Goal: Task Accomplishment & Management: Use online tool/utility

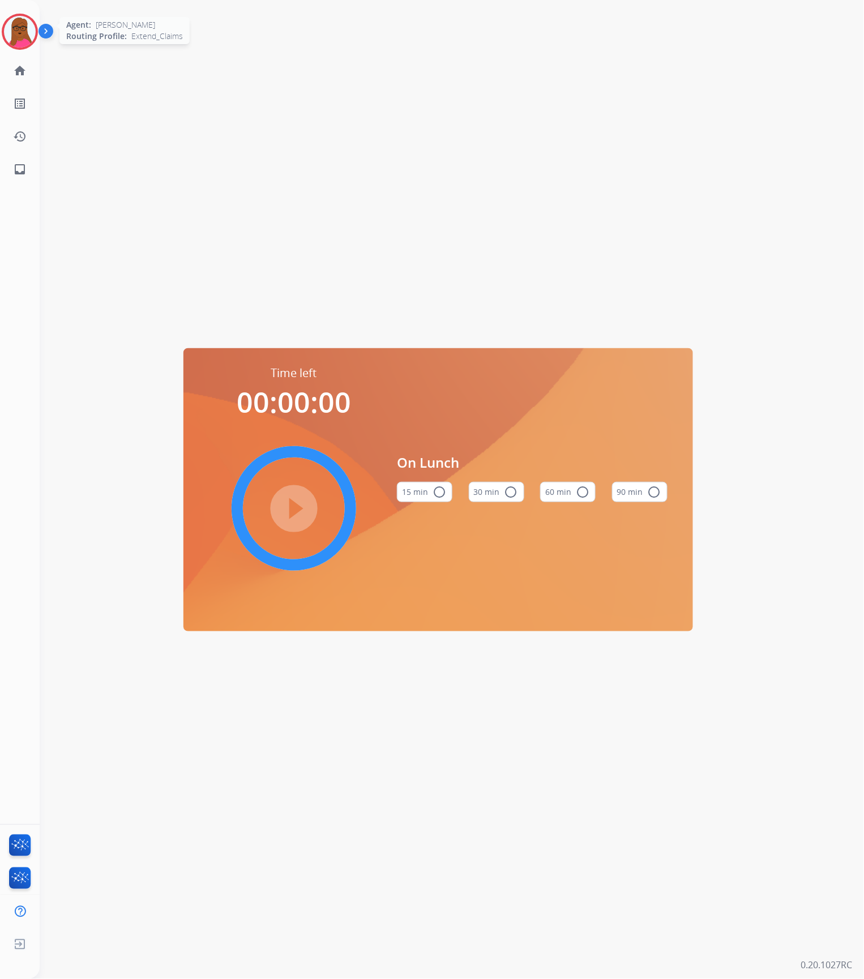
click at [22, 23] on img at bounding box center [20, 32] width 32 height 32
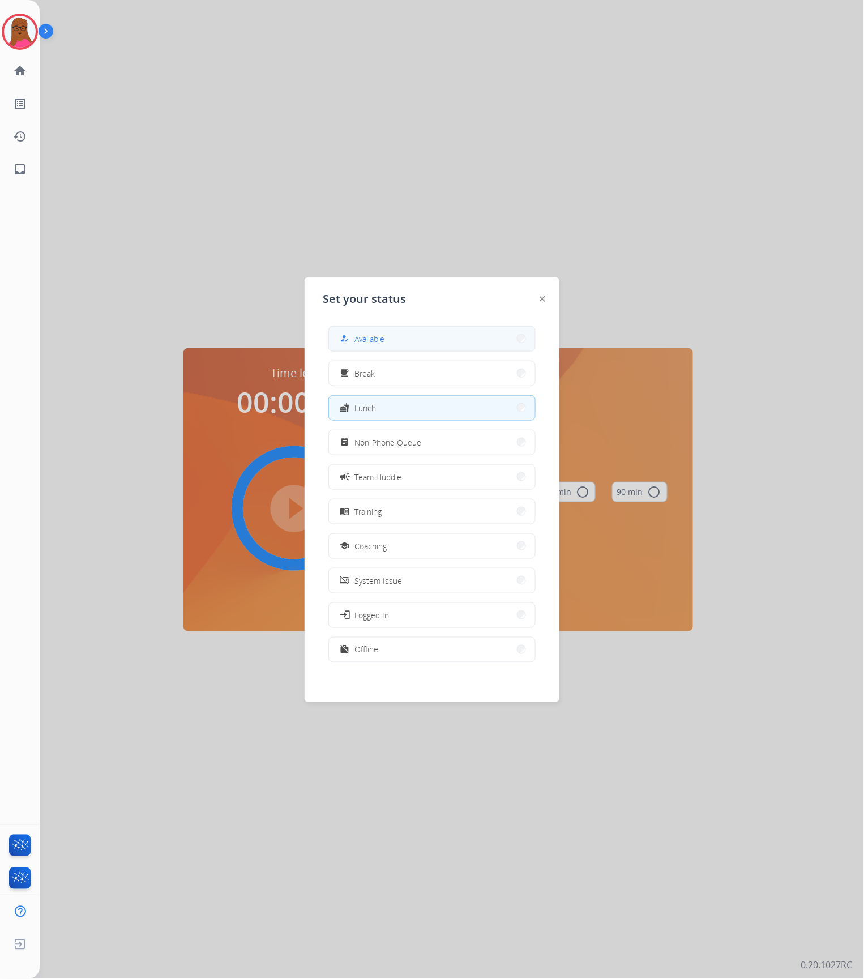
click at [428, 341] on button "how_to_reg Available" at bounding box center [432, 339] width 206 height 24
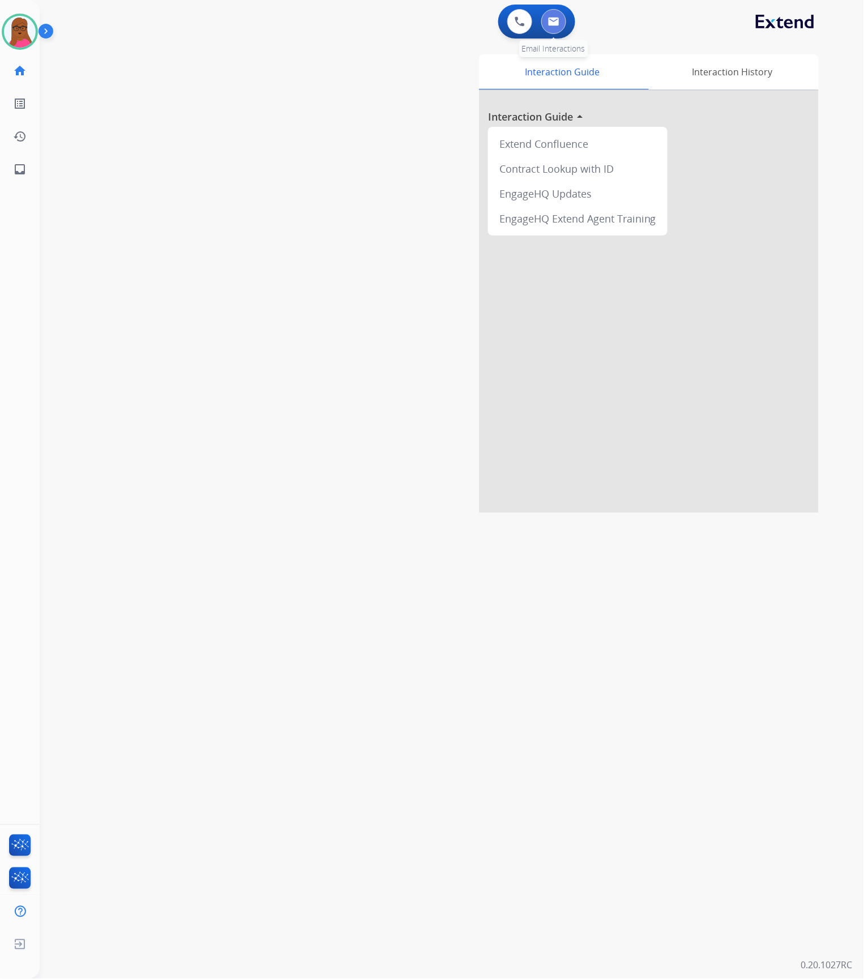
click at [558, 27] on button at bounding box center [553, 21] width 25 height 25
select select "**********"
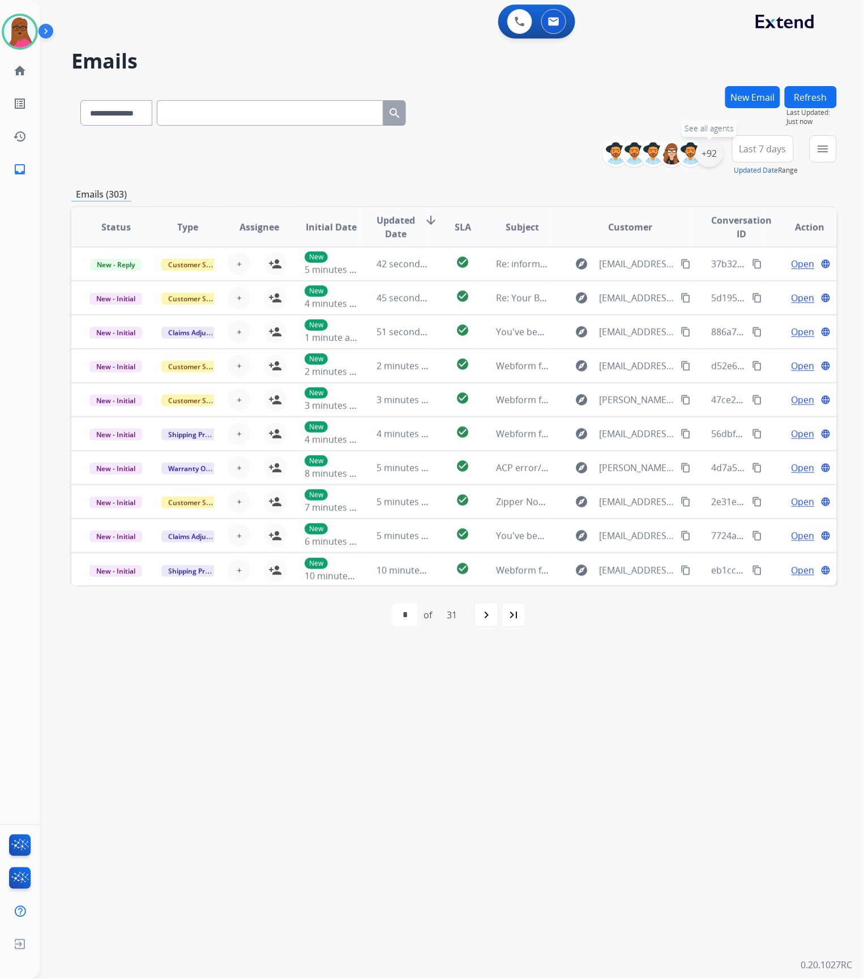
click at [714, 157] on div "+92" at bounding box center [709, 153] width 27 height 27
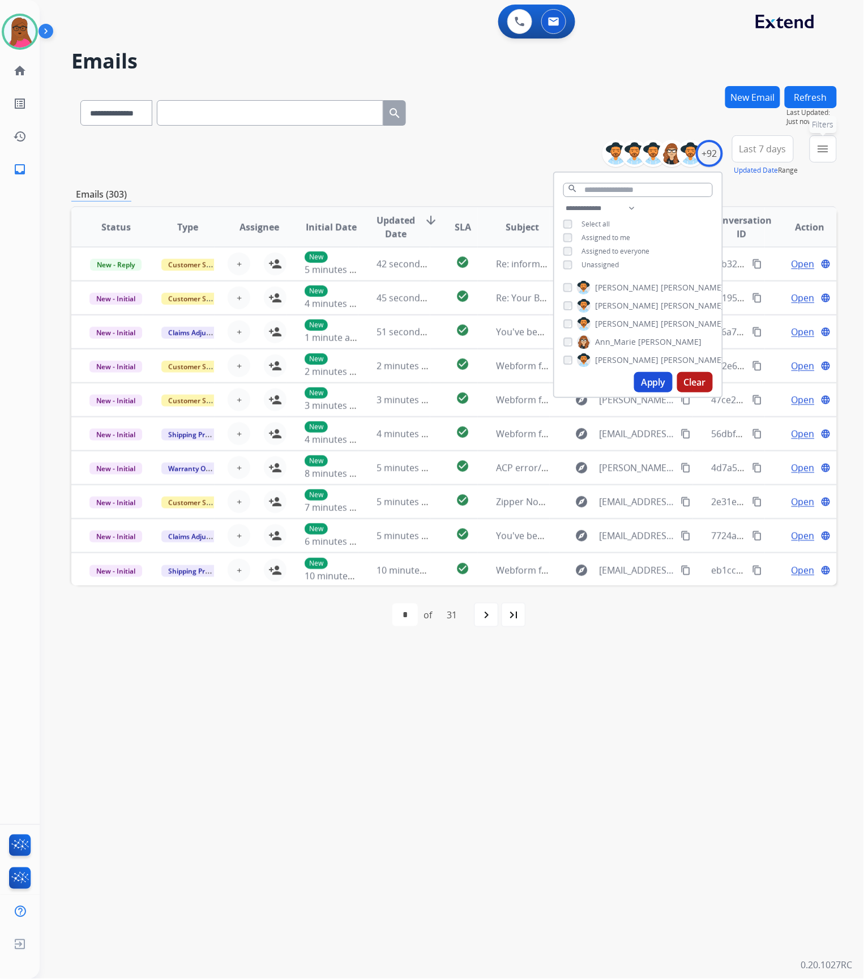
click at [825, 148] on mat-icon "menu" at bounding box center [823, 149] width 14 height 14
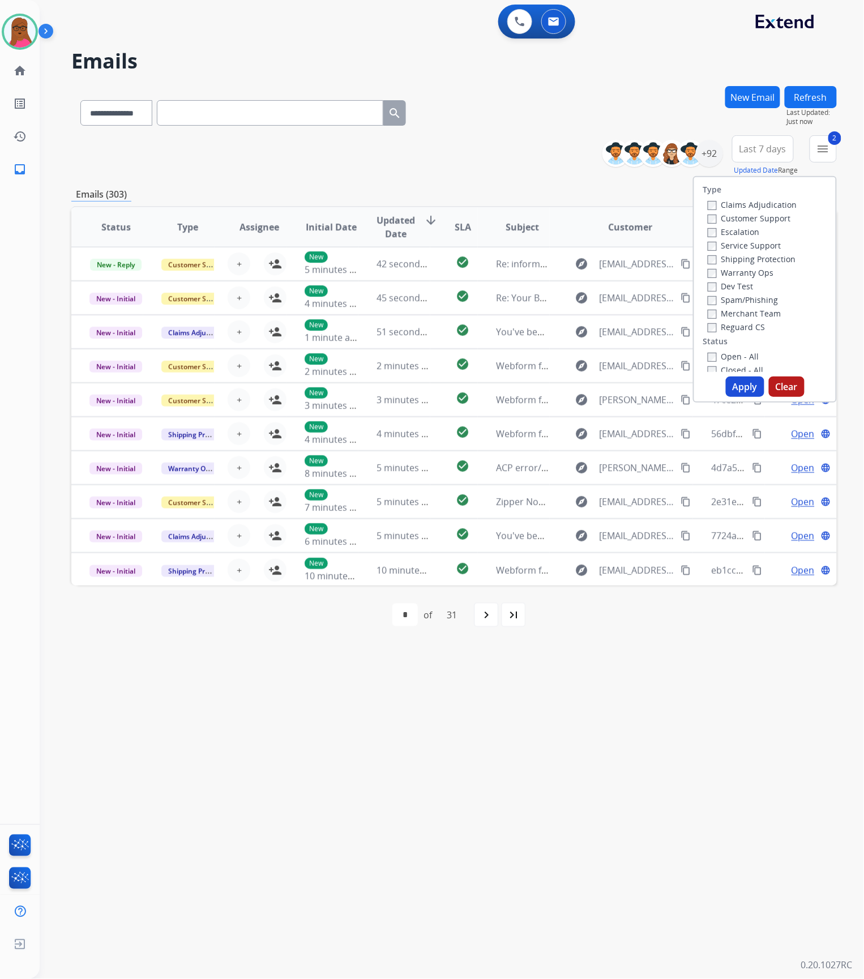
click at [743, 384] on button "Apply" at bounding box center [745, 386] width 38 height 20
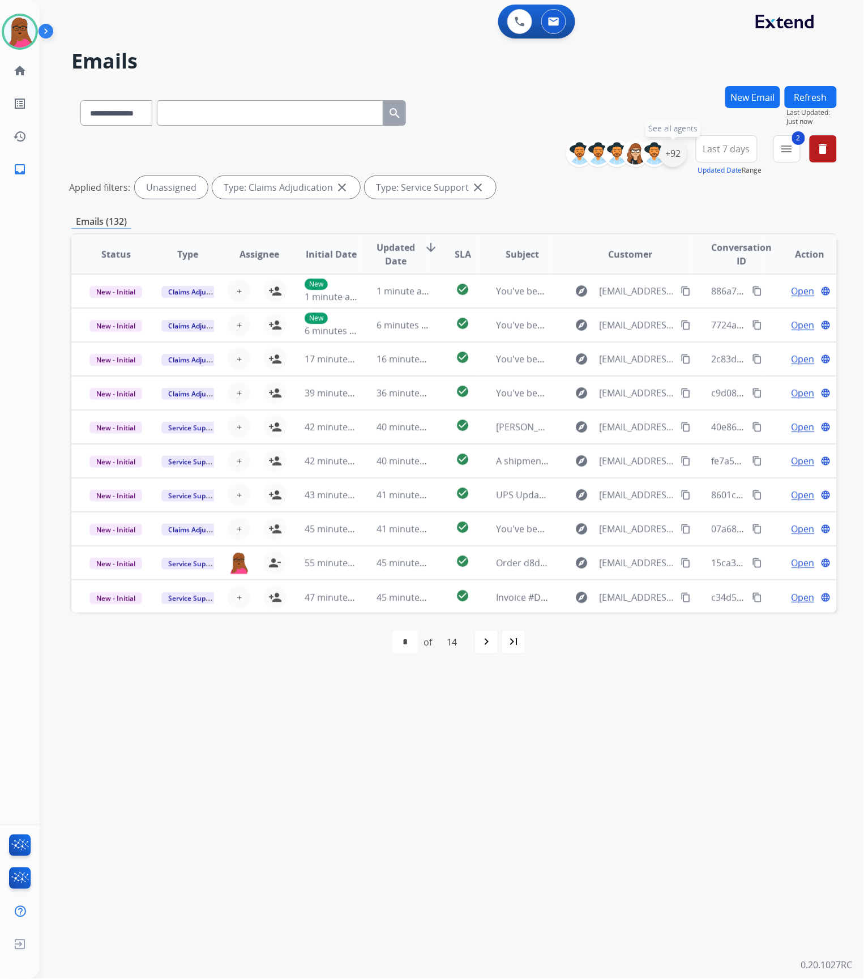
click at [664, 148] on div "+92" at bounding box center [672, 153] width 27 height 27
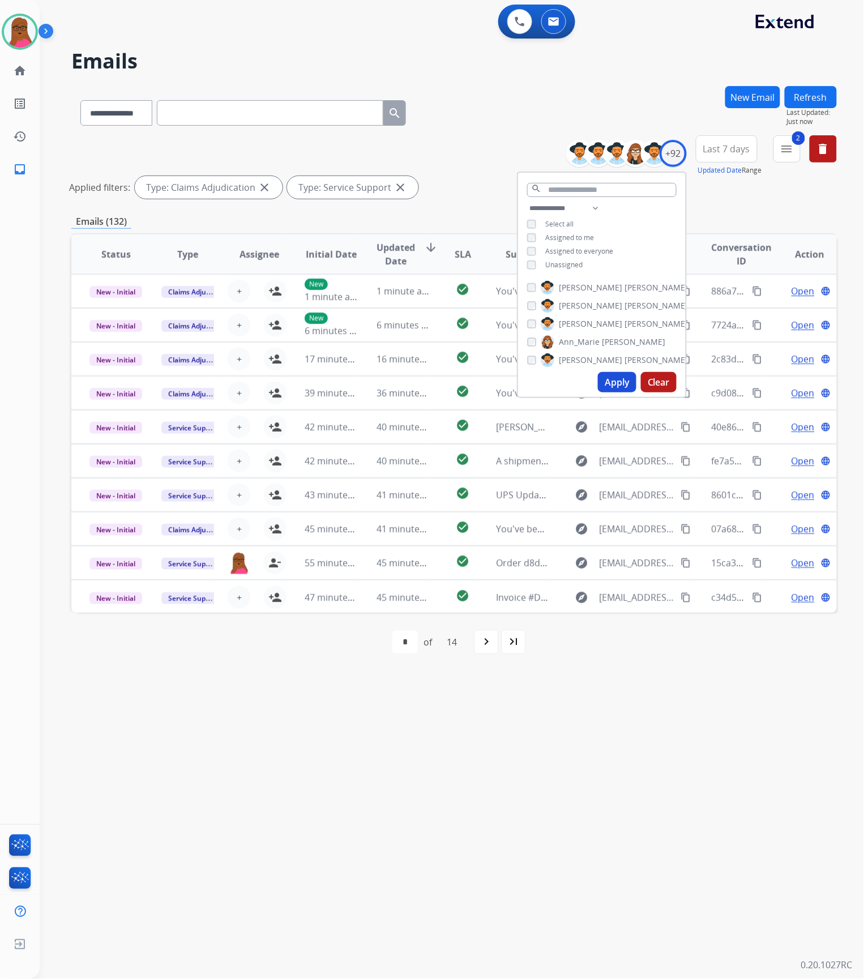
click at [532, 231] on div "**********" at bounding box center [602, 238] width 168 height 72
click at [614, 377] on button "Apply" at bounding box center [617, 382] width 38 height 20
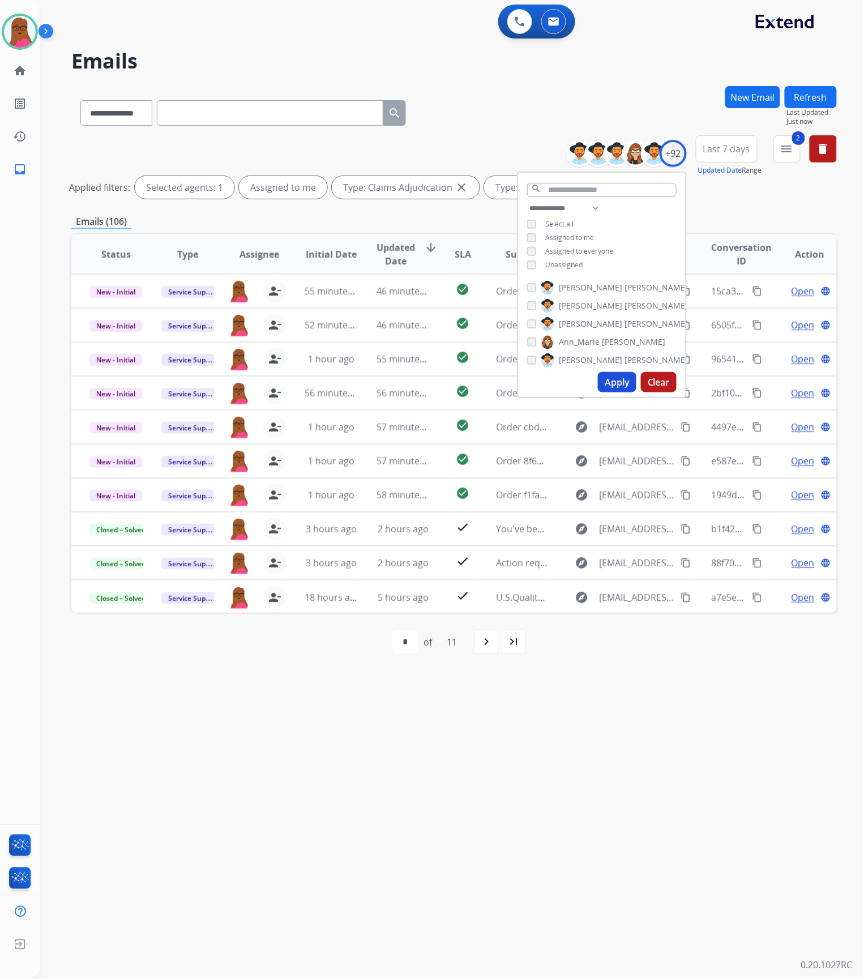
click at [657, 375] on button "Clear" at bounding box center [659, 382] width 36 height 20
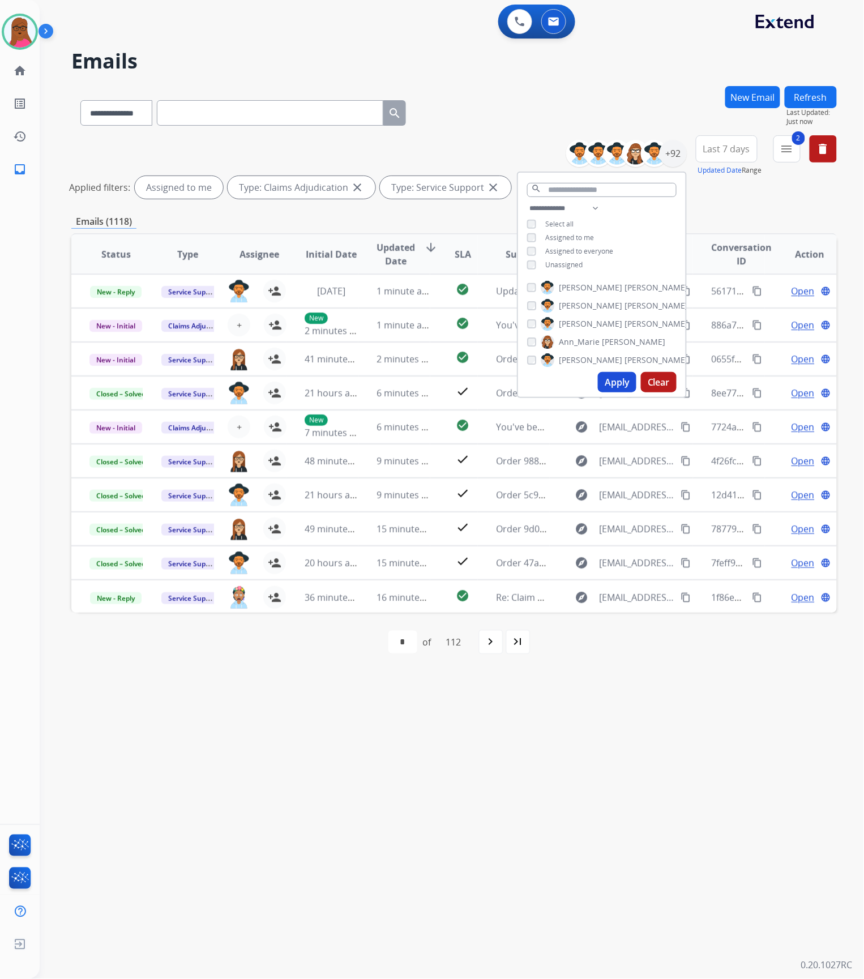
click at [618, 381] on button "Apply" at bounding box center [617, 382] width 38 height 20
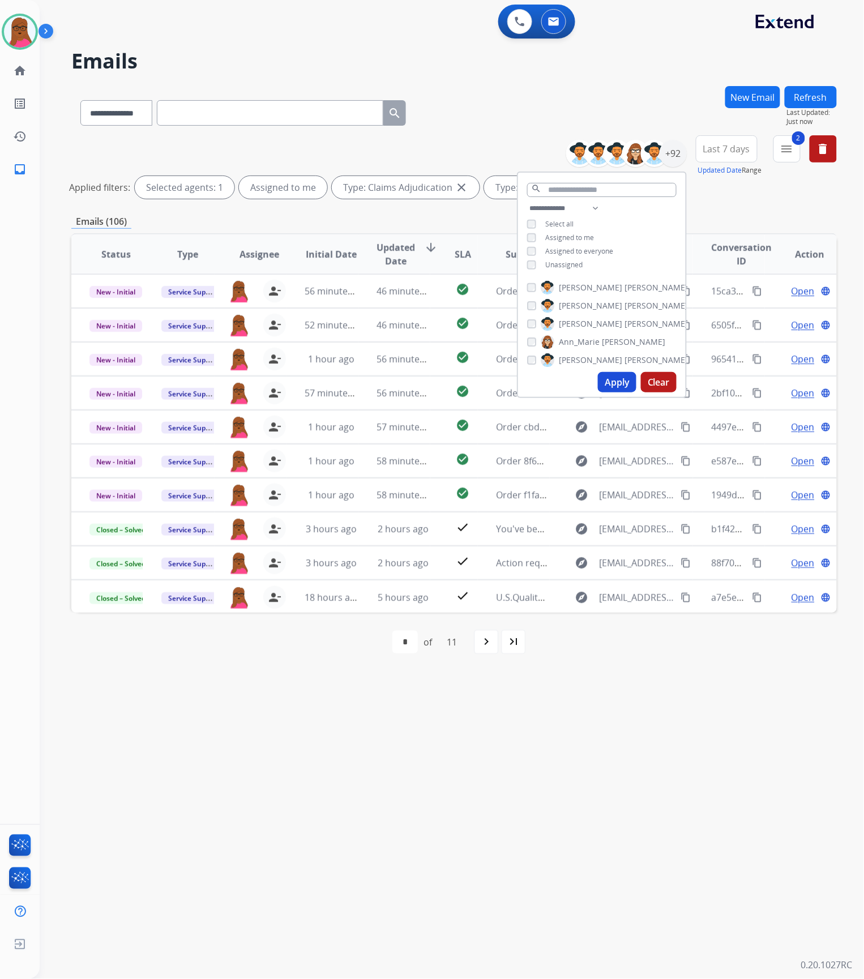
click at [706, 762] on div "**********" at bounding box center [438, 510] width 797 height 938
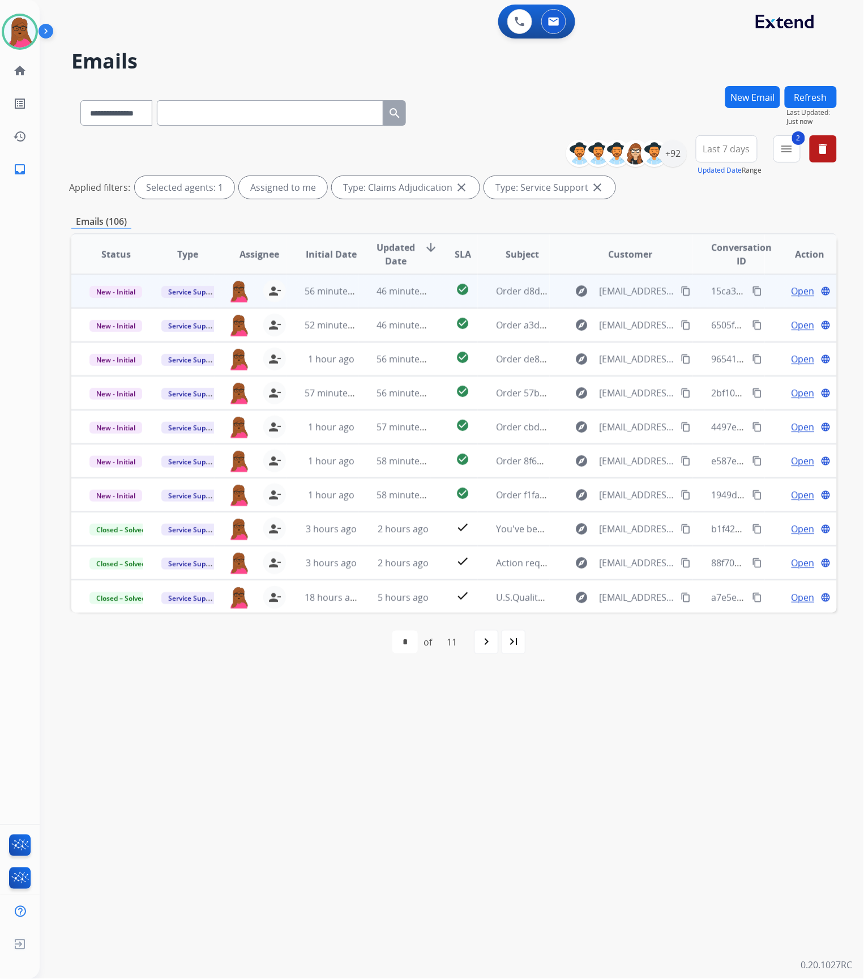
click at [793, 293] on span "Open" at bounding box center [802, 291] width 23 height 14
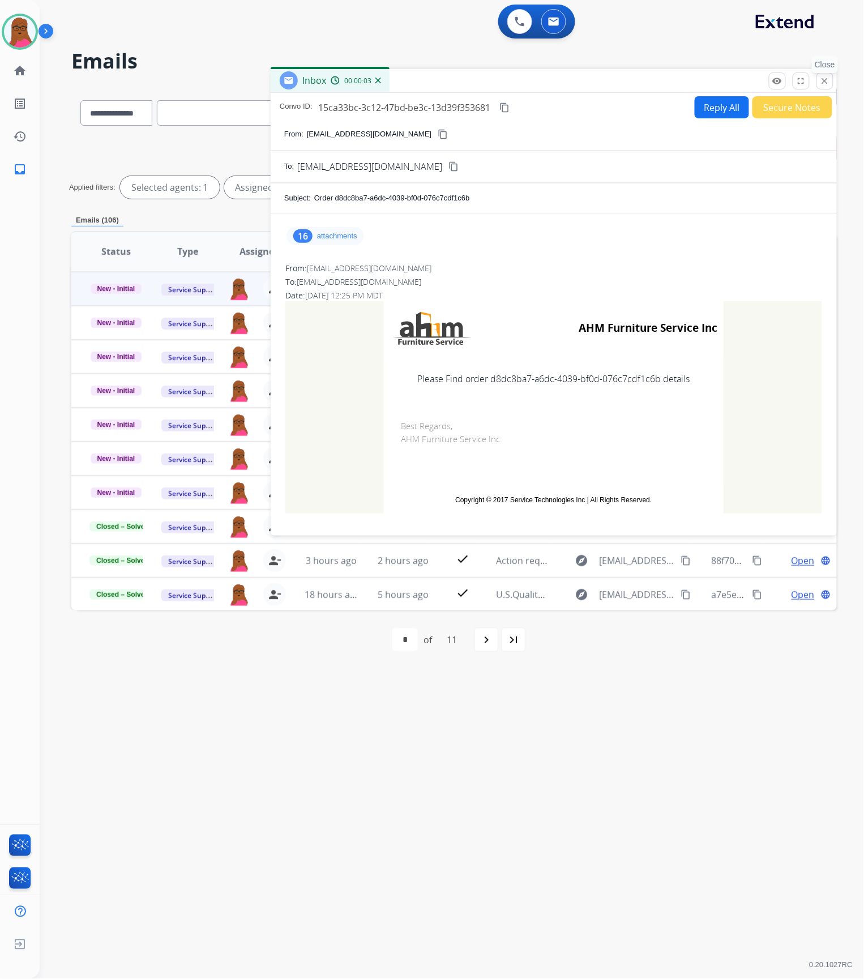
click at [833, 82] on button "close Close" at bounding box center [824, 80] width 17 height 17
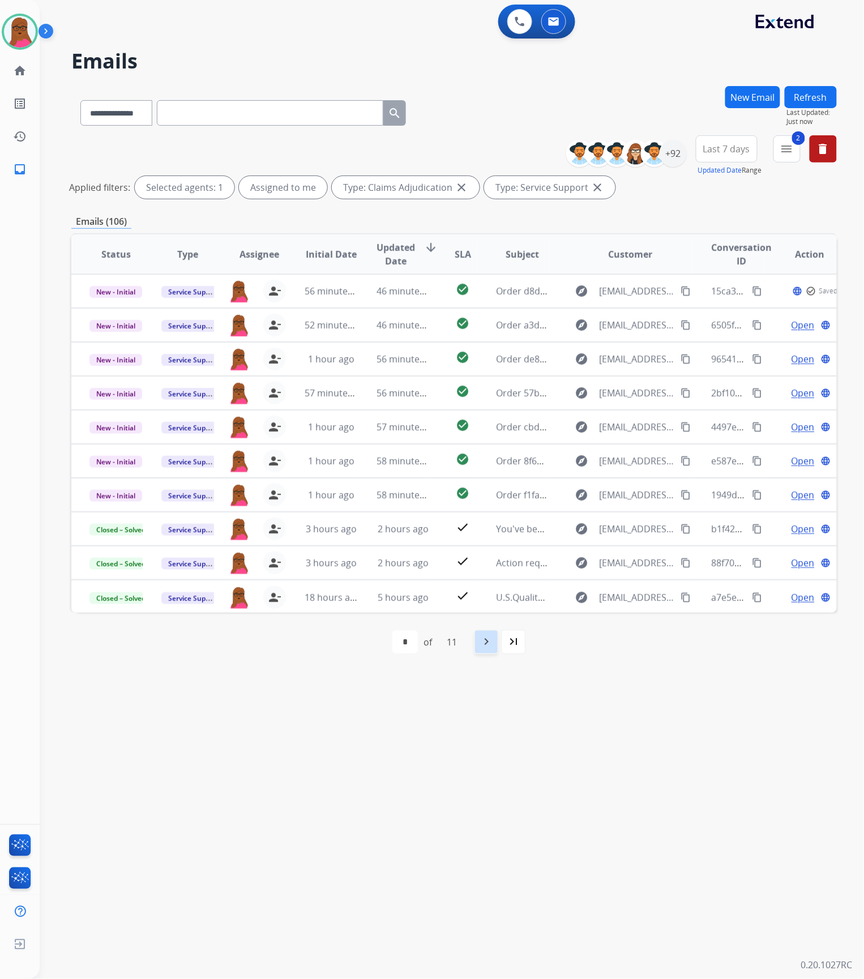
click at [483, 644] on mat-icon "navigate_next" at bounding box center [486, 642] width 14 height 14
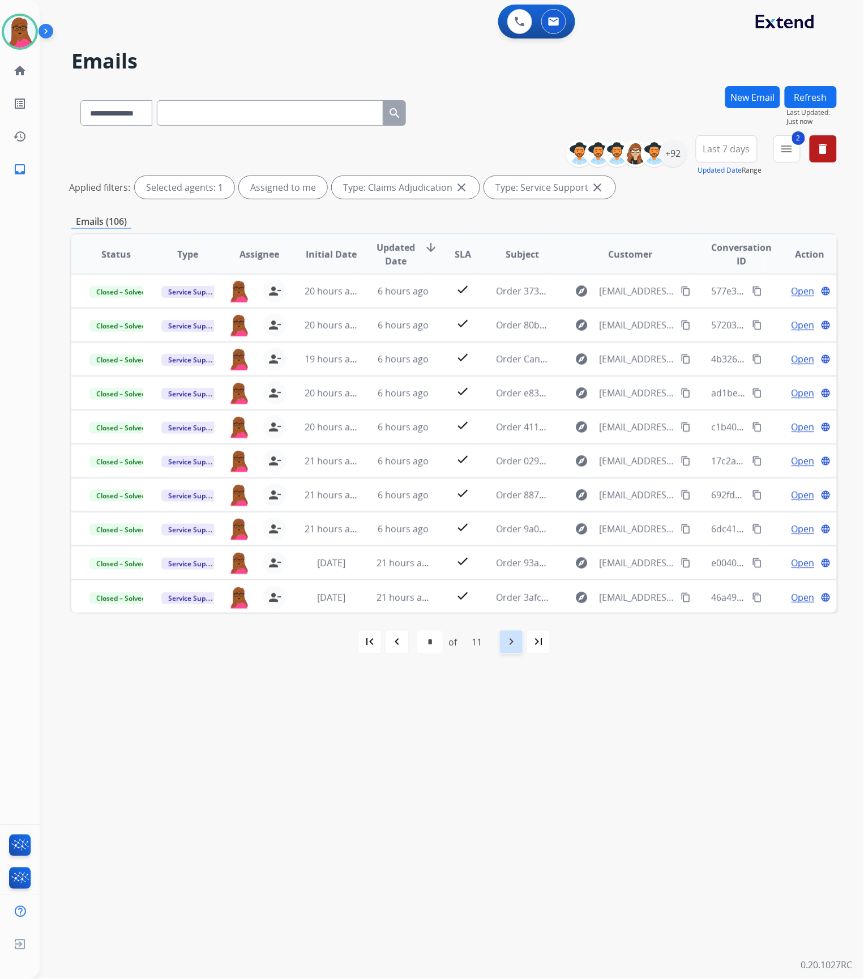
click at [510, 641] on mat-icon "navigate_next" at bounding box center [511, 642] width 14 height 14
select select "*"
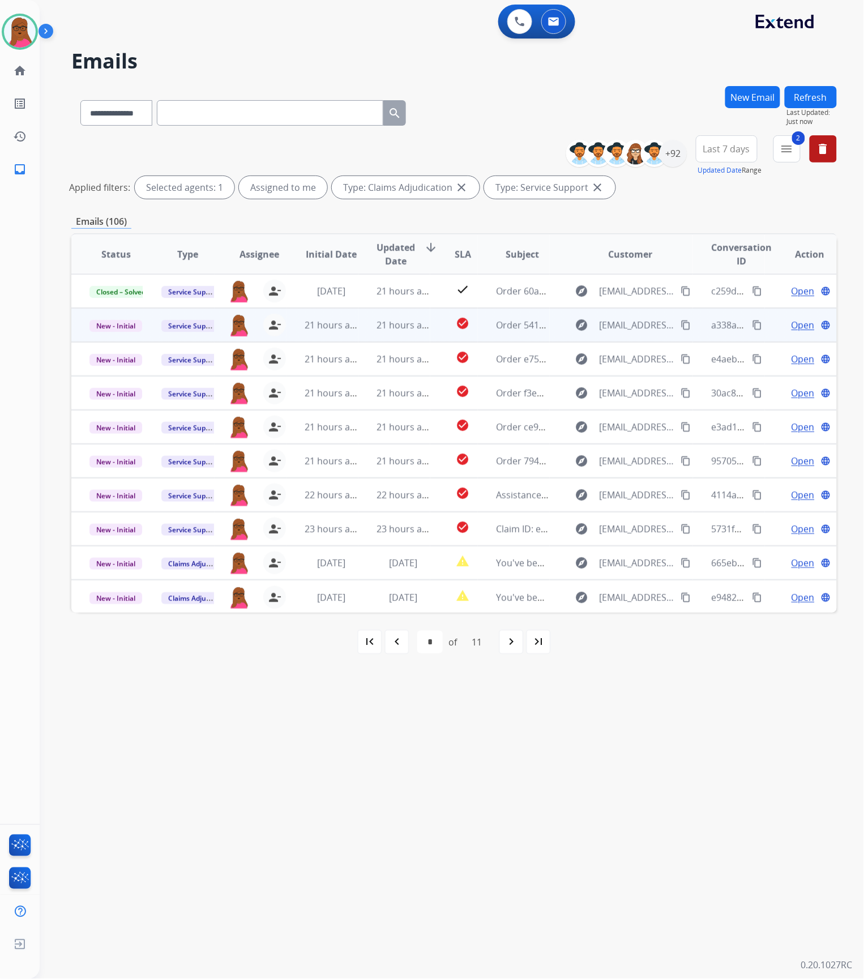
click at [798, 327] on span "Open" at bounding box center [802, 325] width 23 height 14
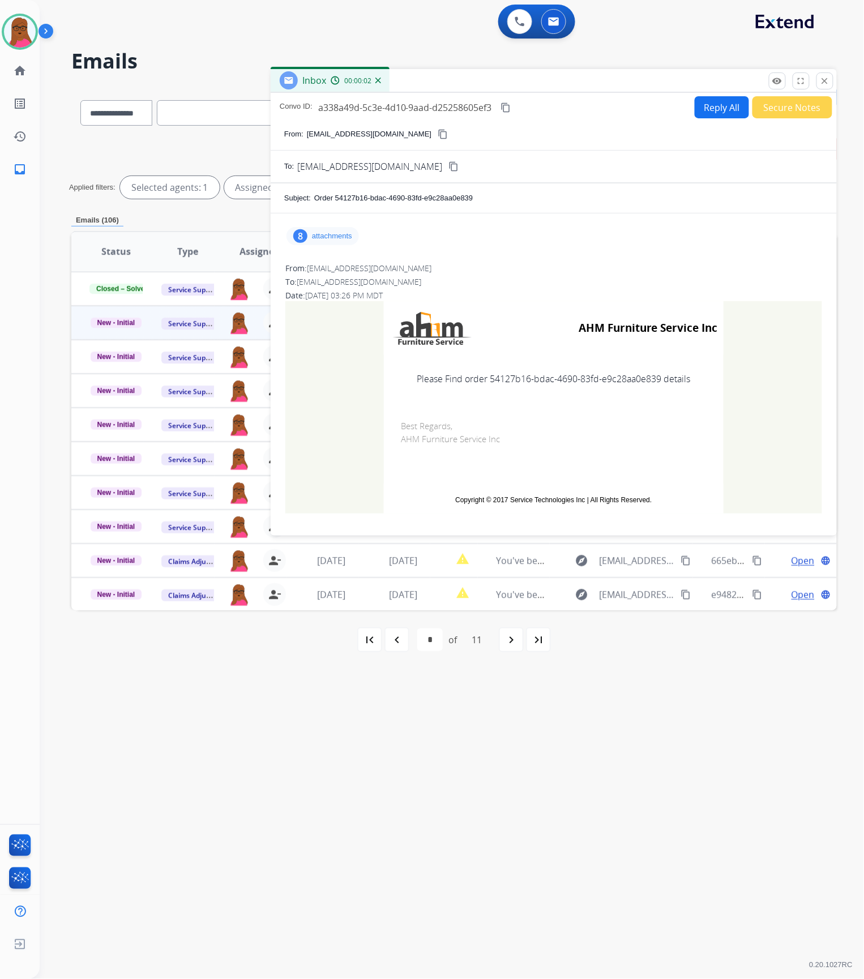
click at [324, 239] on p "attachments" at bounding box center [332, 235] width 40 height 9
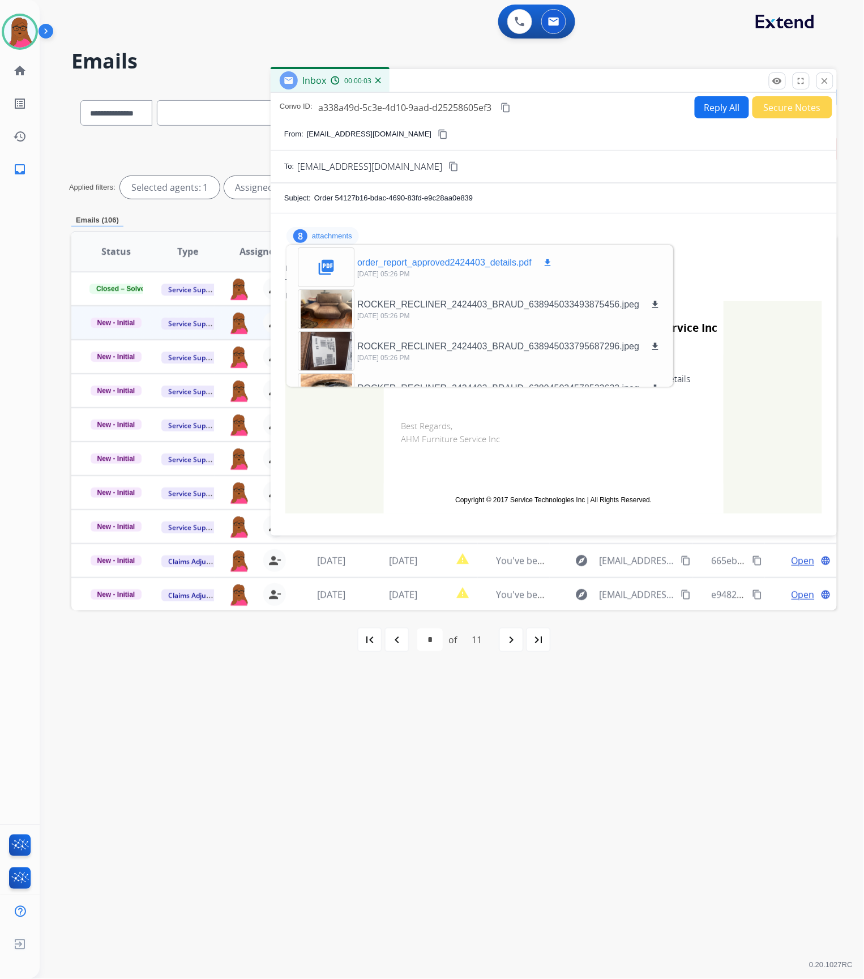
click at [546, 259] on mat-icon "download" at bounding box center [547, 263] width 10 height 10
click at [550, 264] on mat-icon "download" at bounding box center [547, 263] width 10 height 10
click at [494, 261] on p "order_report_approved2424403_details.pdf" at bounding box center [444, 263] width 174 height 14
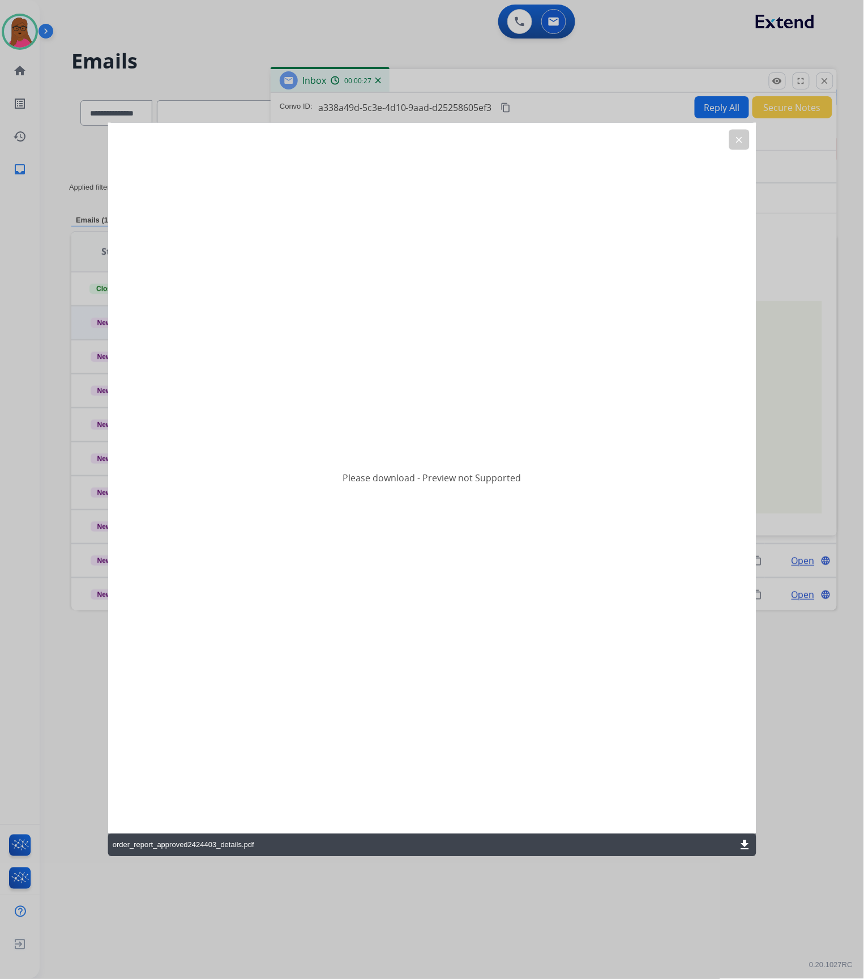
click at [745, 839] on mat-icon "download" at bounding box center [745, 845] width 14 height 14
click at [732, 139] on button "clear" at bounding box center [738, 139] width 20 height 20
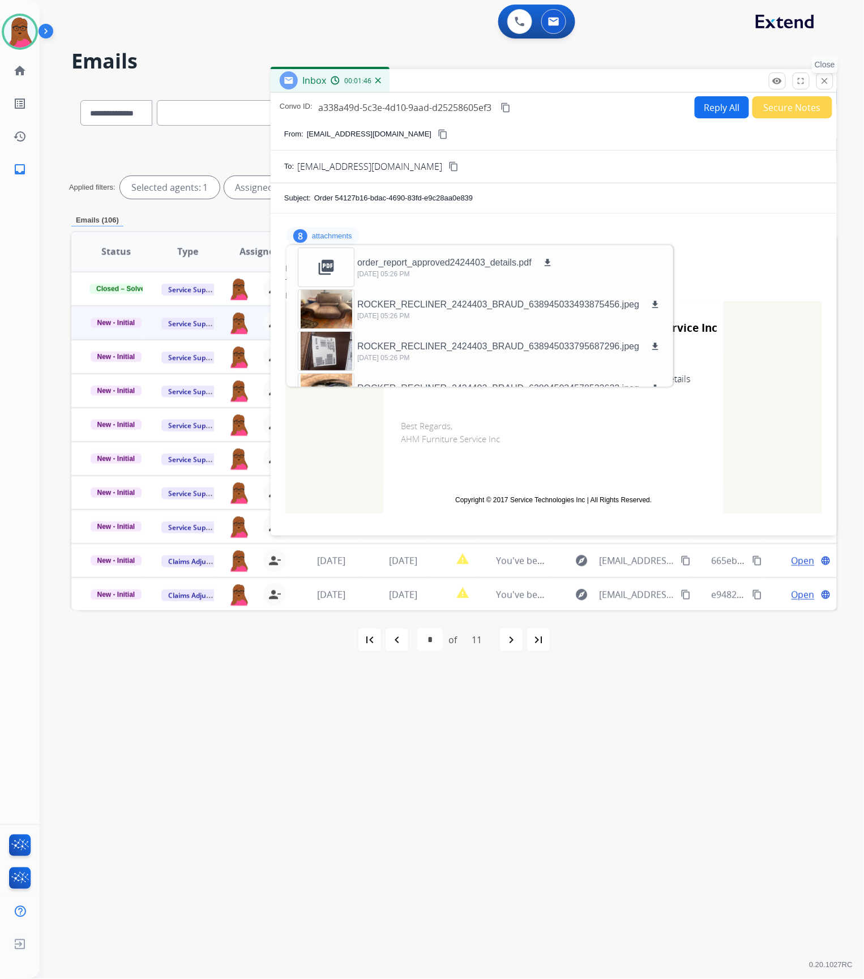
click at [822, 80] on mat-icon "close" at bounding box center [825, 81] width 10 height 10
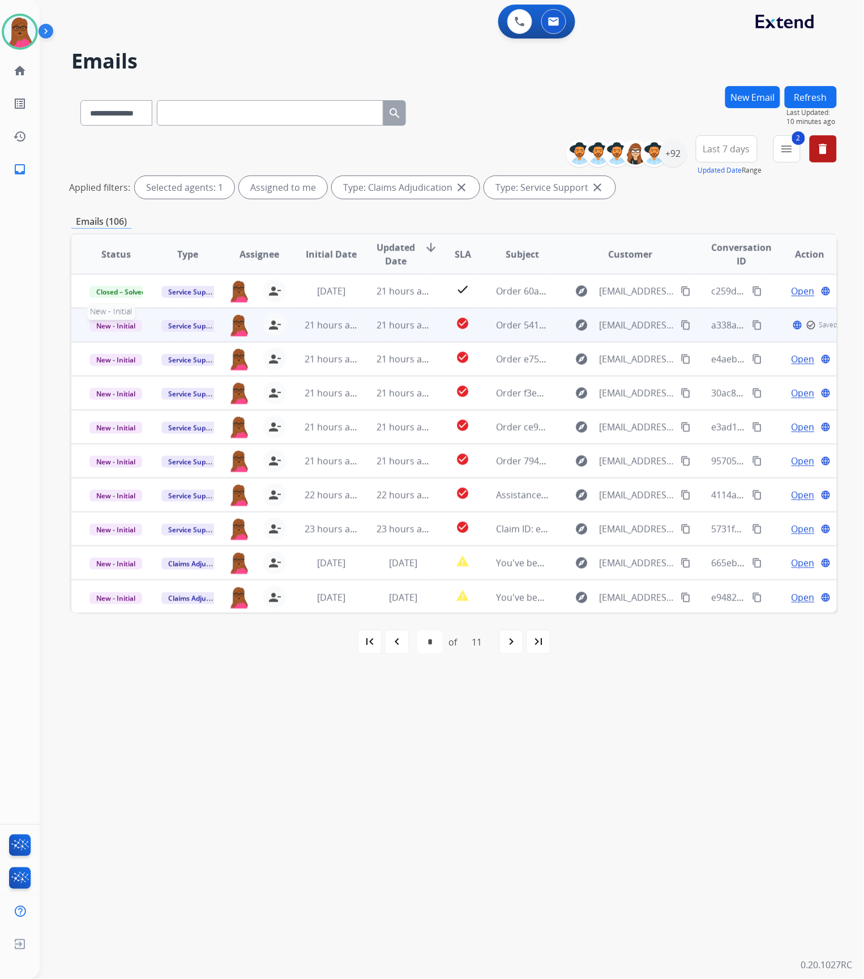
click at [114, 324] on span "New - Initial" at bounding box center [115, 326] width 53 height 12
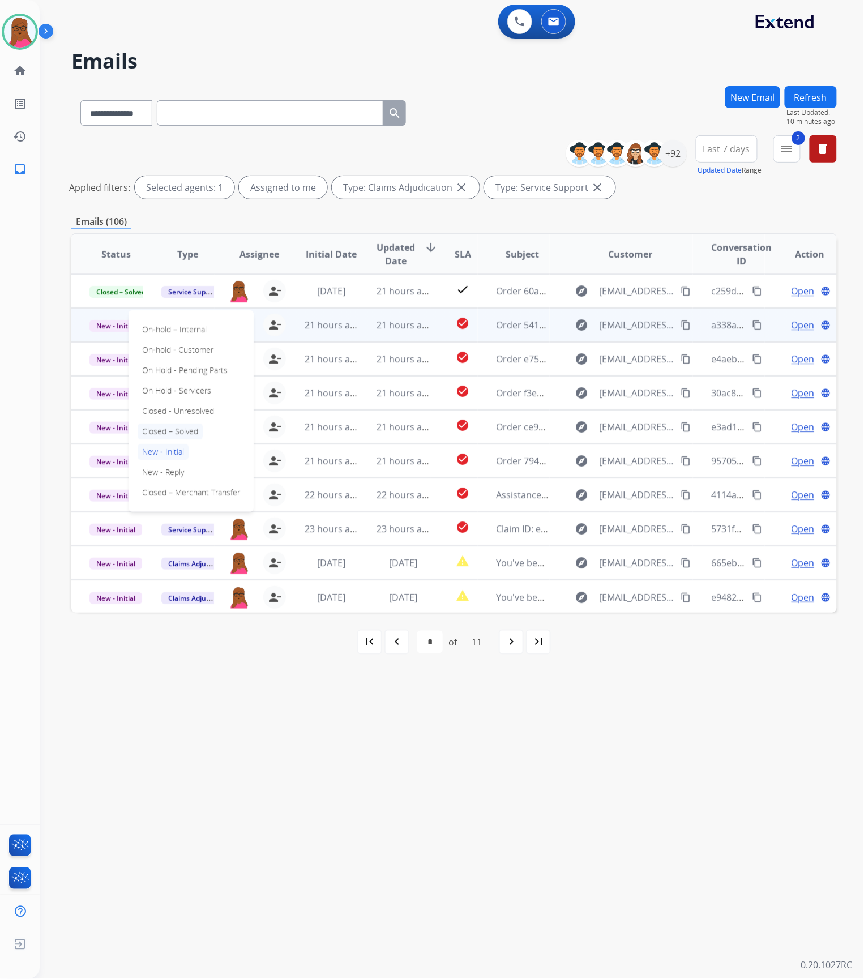
click at [168, 428] on p "Closed – Solved" at bounding box center [170, 431] width 65 height 16
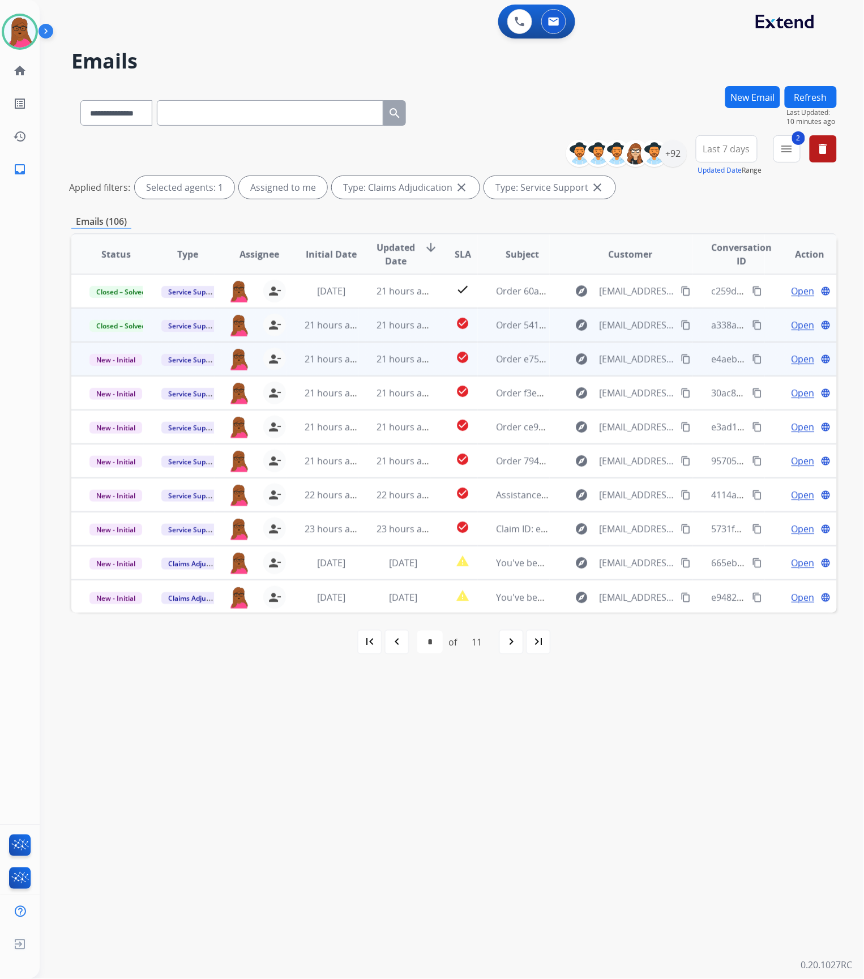
click at [798, 358] on span "Open" at bounding box center [802, 359] width 23 height 14
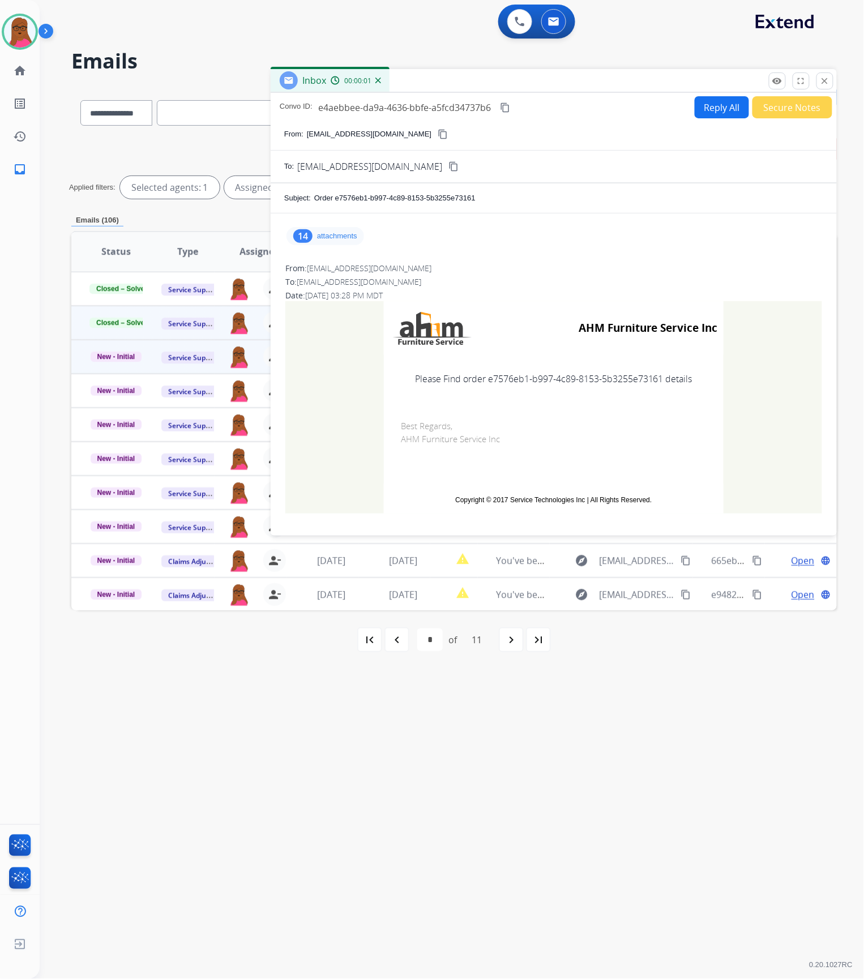
click at [329, 240] on p "attachments" at bounding box center [337, 235] width 40 height 9
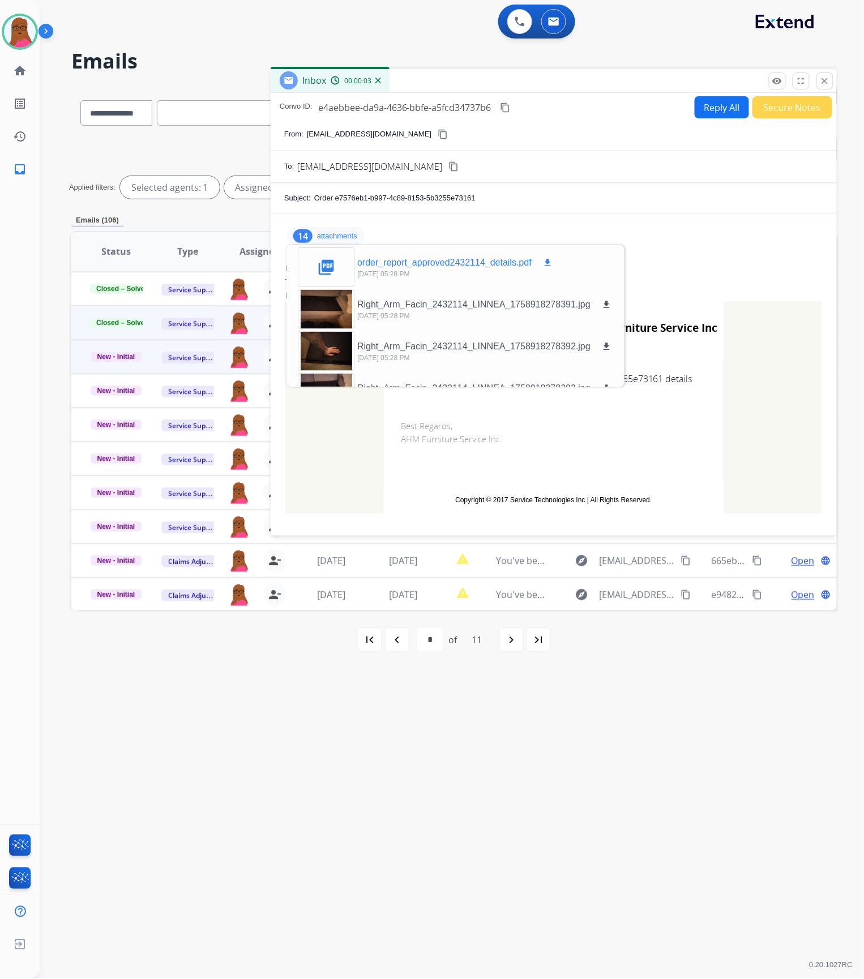
click at [545, 261] on mat-icon "download" at bounding box center [547, 263] width 10 height 10
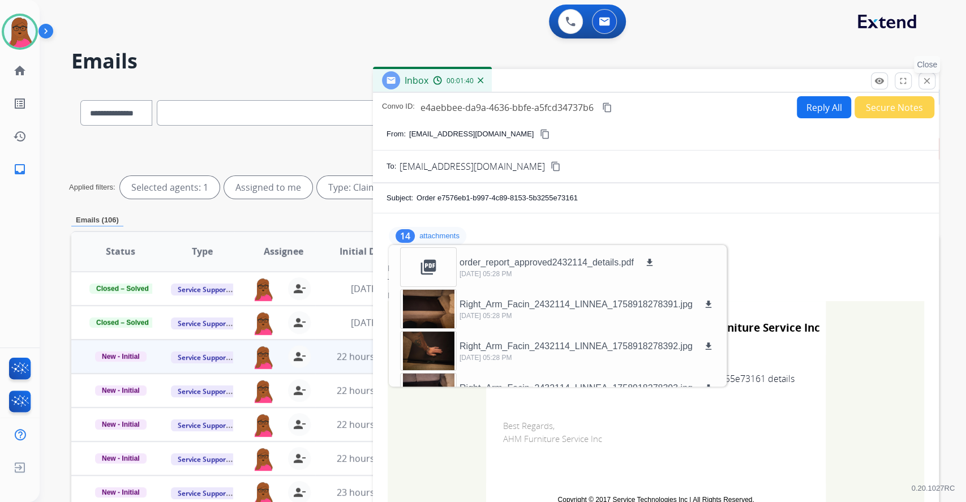
click at [863, 79] on mat-icon "close" at bounding box center [927, 81] width 10 height 10
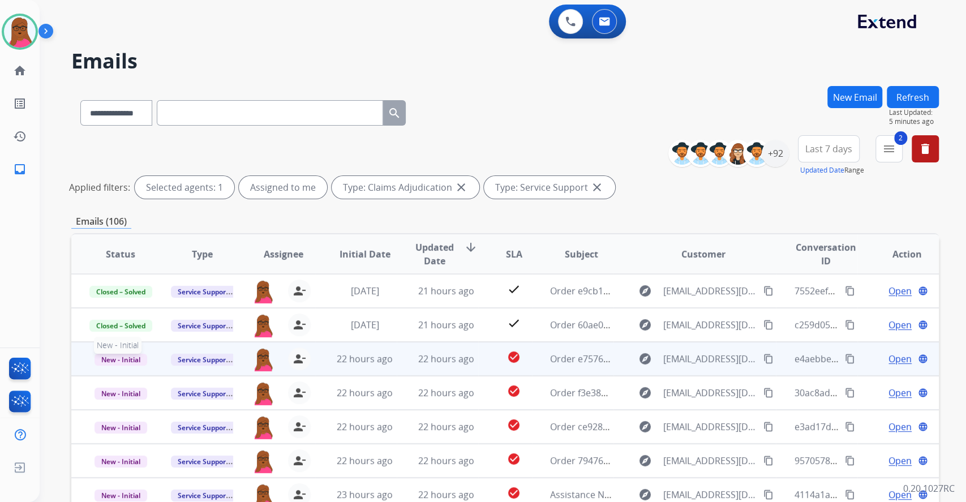
click at [131, 363] on span "New - Initial" at bounding box center [121, 360] width 53 height 12
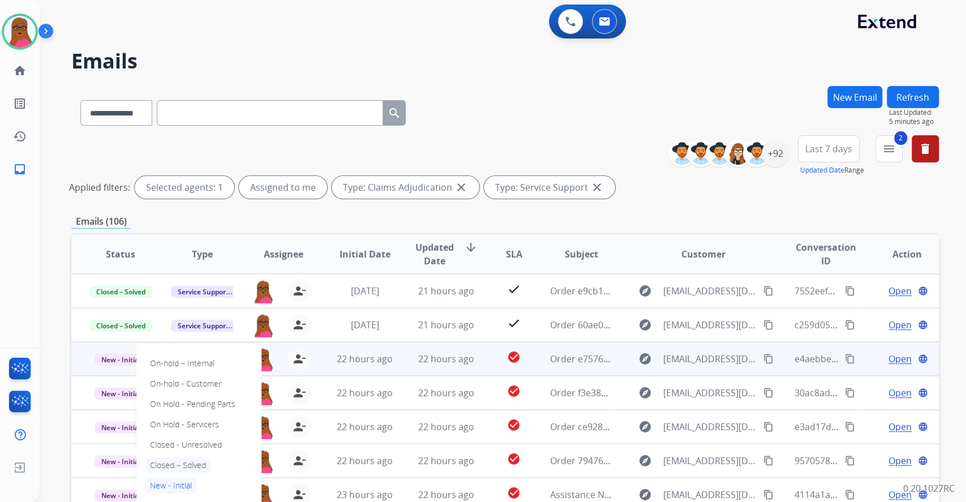
click at [187, 466] on p "Closed – Solved" at bounding box center [177, 465] width 65 height 16
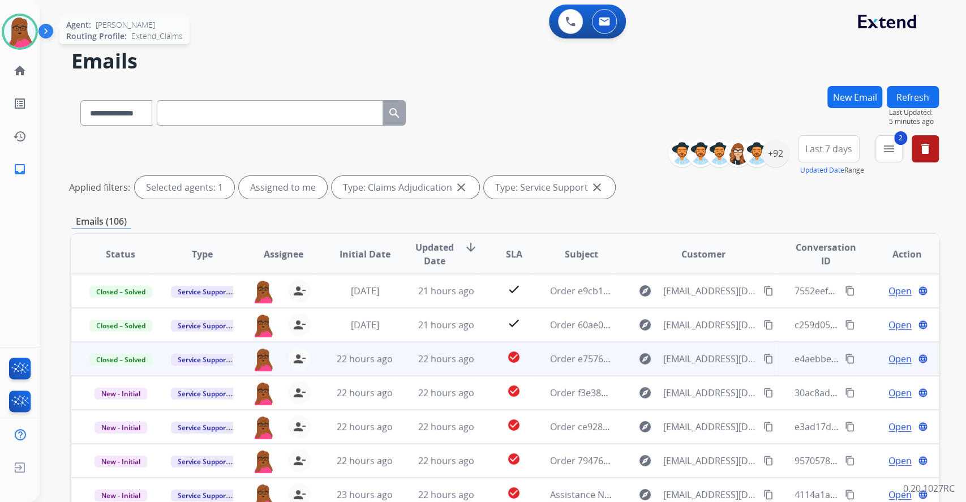
click at [14, 33] on img at bounding box center [20, 32] width 32 height 32
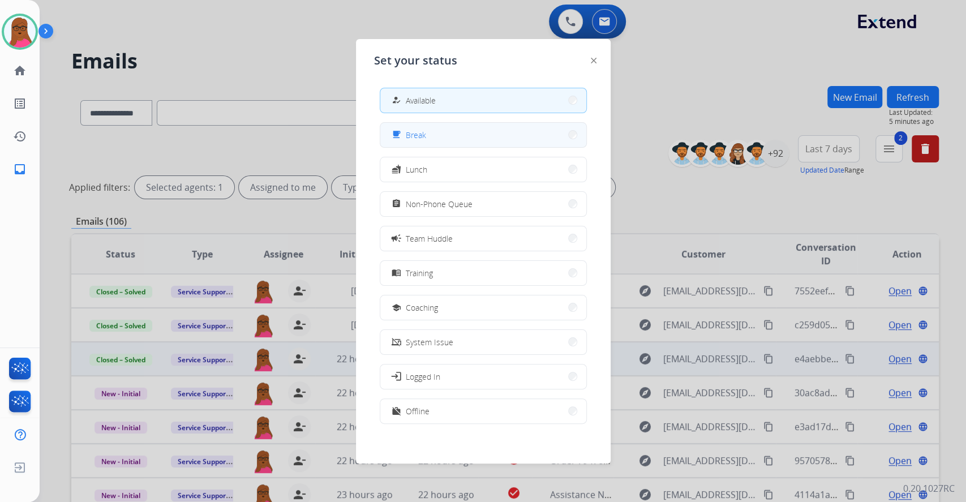
click at [442, 127] on button "free_breakfast Break" at bounding box center [483, 135] width 206 height 24
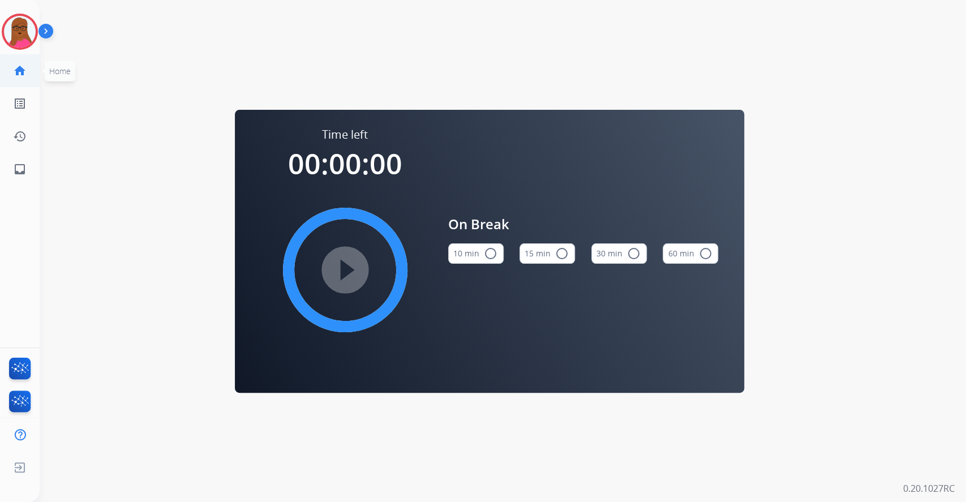
click at [23, 69] on mat-icon "home" at bounding box center [20, 71] width 14 height 14
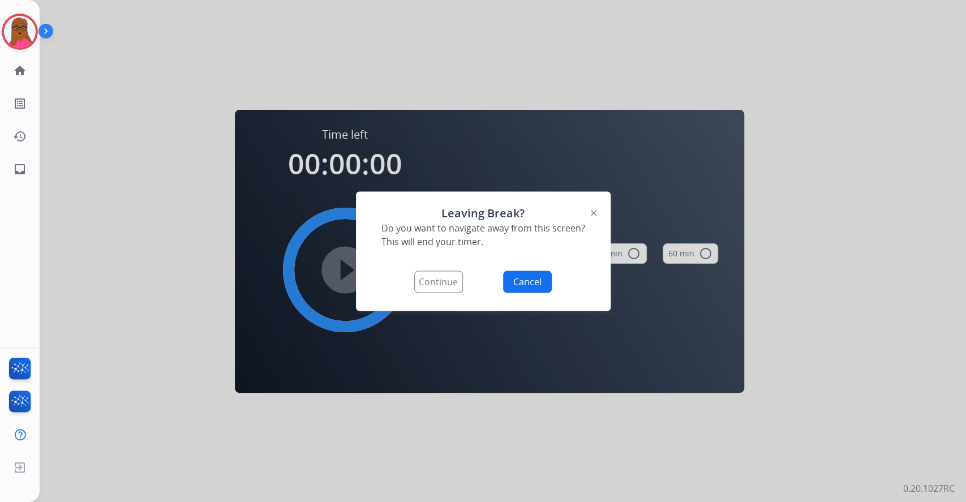
click at [438, 282] on button "Continue" at bounding box center [438, 282] width 49 height 22
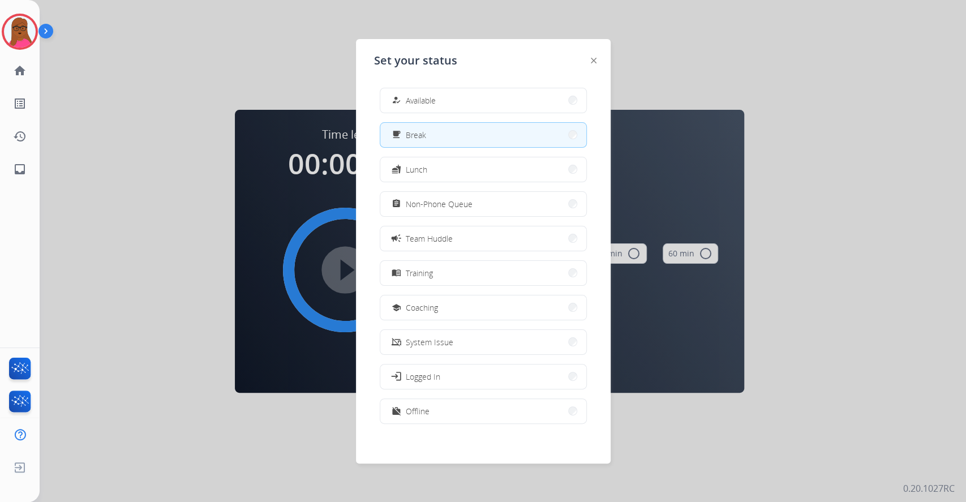
click at [526, 135] on button "free_breakfast Break" at bounding box center [483, 135] width 206 height 24
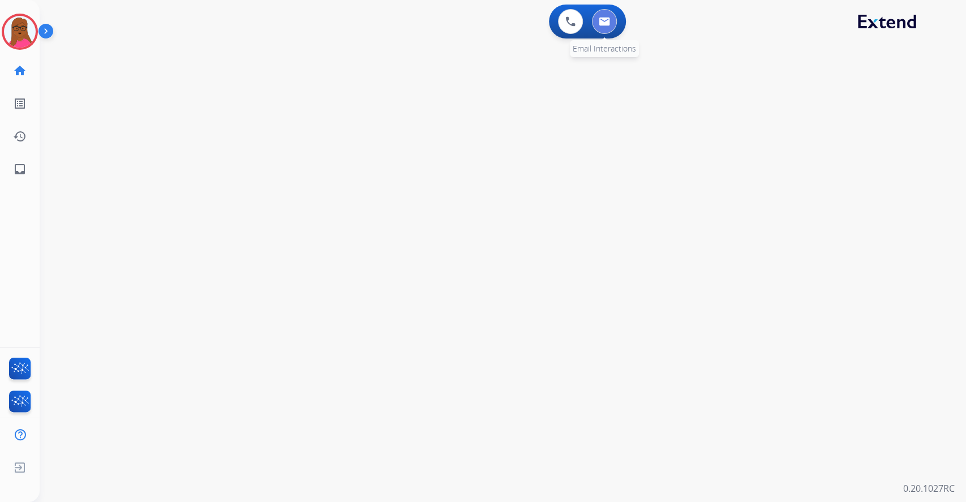
click at [607, 17] on img at bounding box center [604, 21] width 11 height 9
select select "**********"
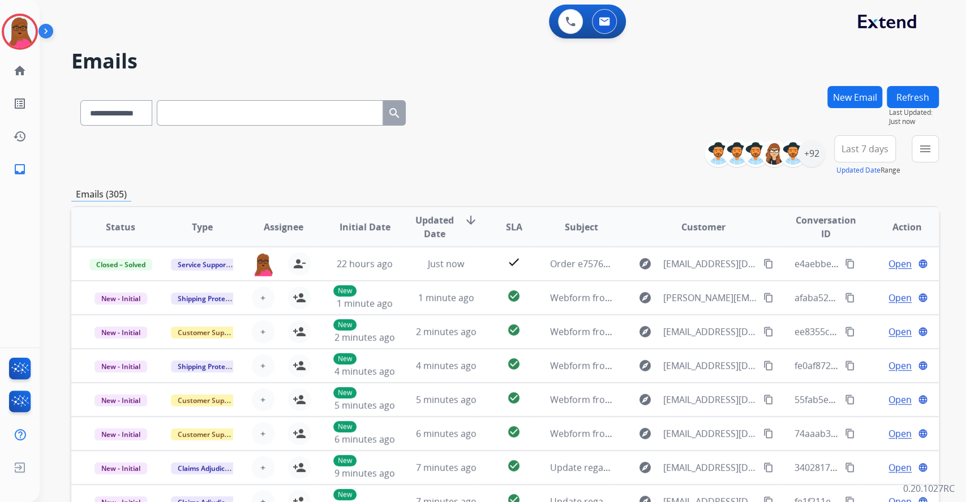
click at [652, 231] on th "Customer" at bounding box center [695, 227] width 162 height 40
